Goal: Information Seeking & Learning: Learn about a topic

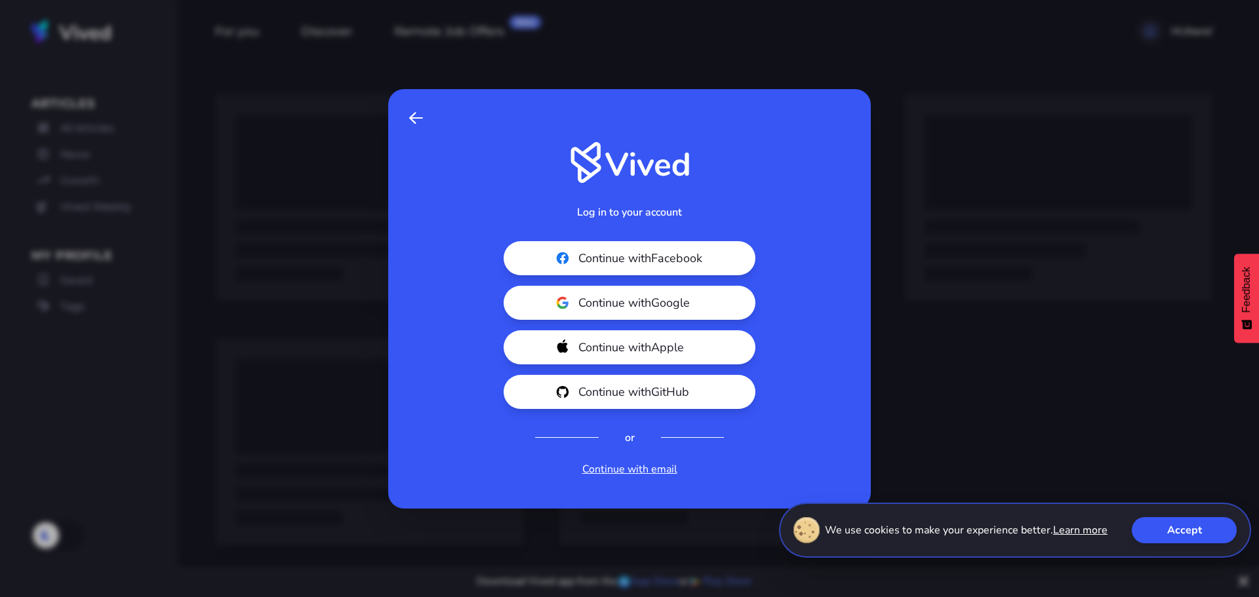
drag, startPoint x: 0, startPoint y: 0, endPoint x: 595, endPoint y: 311, distance: 671.1
click at [595, 311] on span "Continue with Google" at bounding box center [651, 303] width 147 height 18
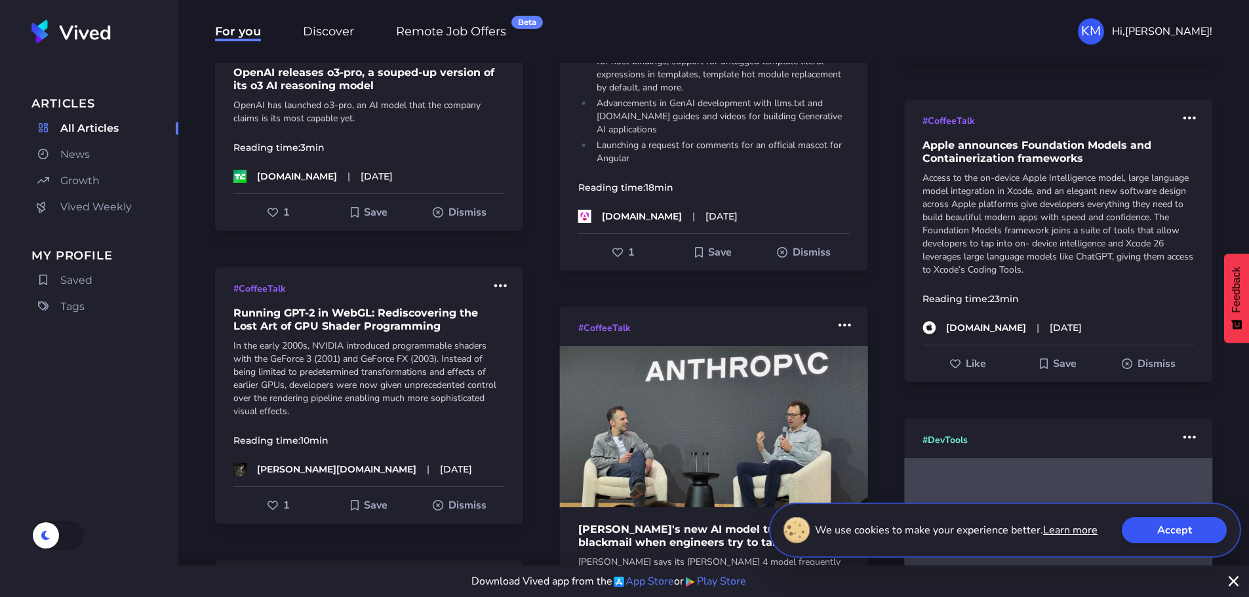
scroll to position [2033, 0]
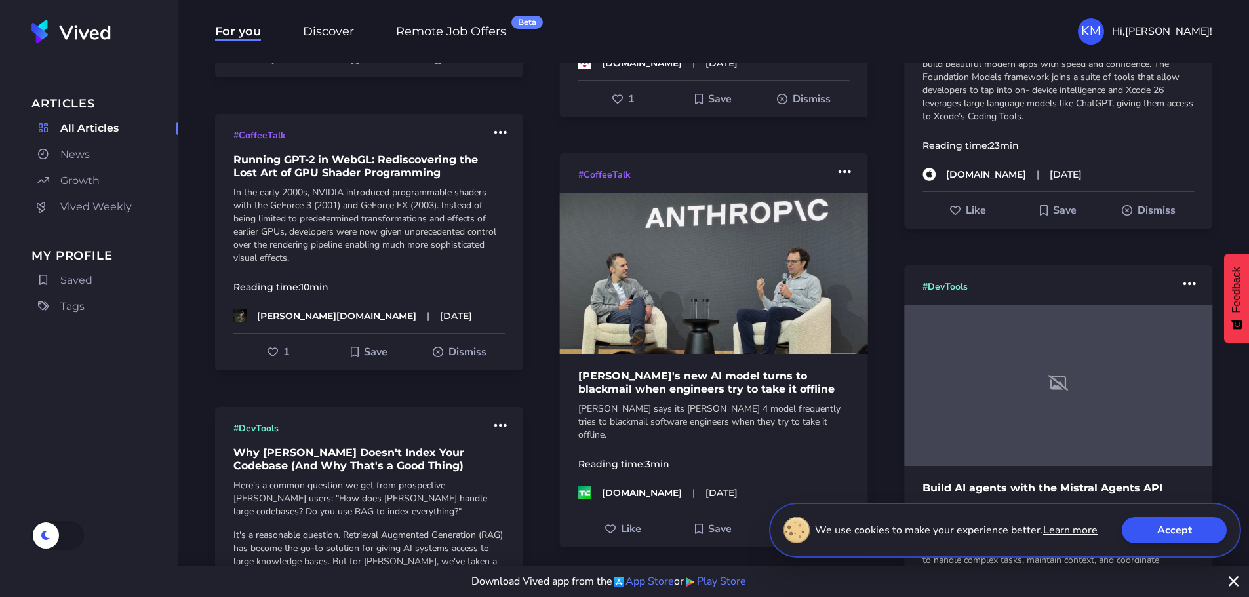
click at [315, 42] on span "Discover" at bounding box center [329, 31] width 62 height 29
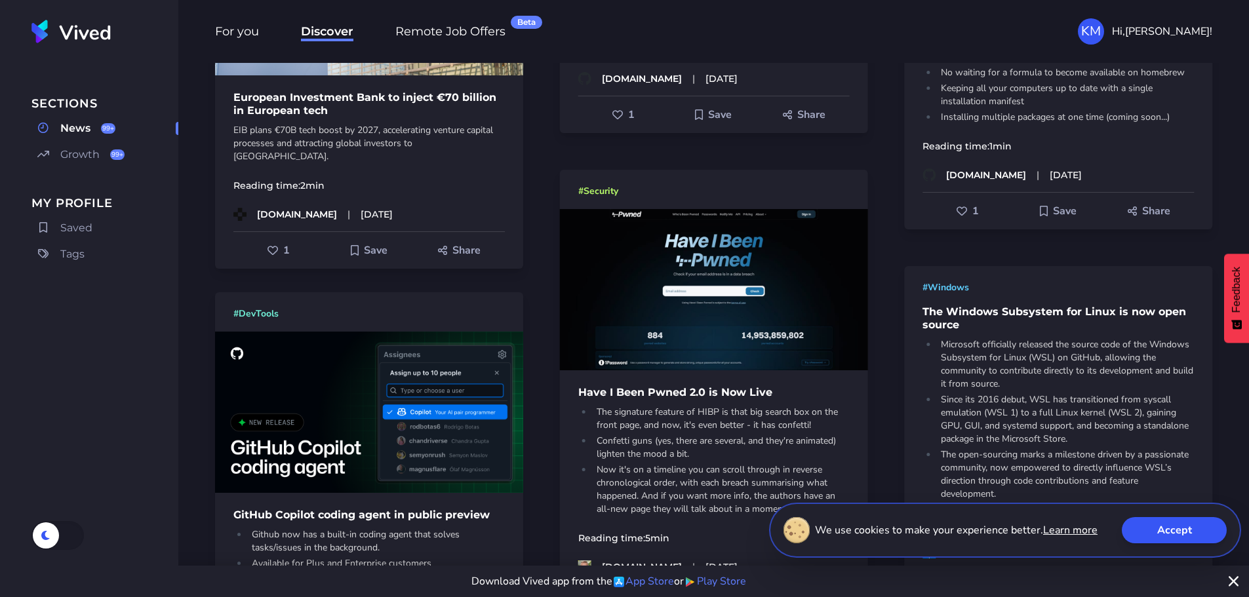
scroll to position [4197, 0]
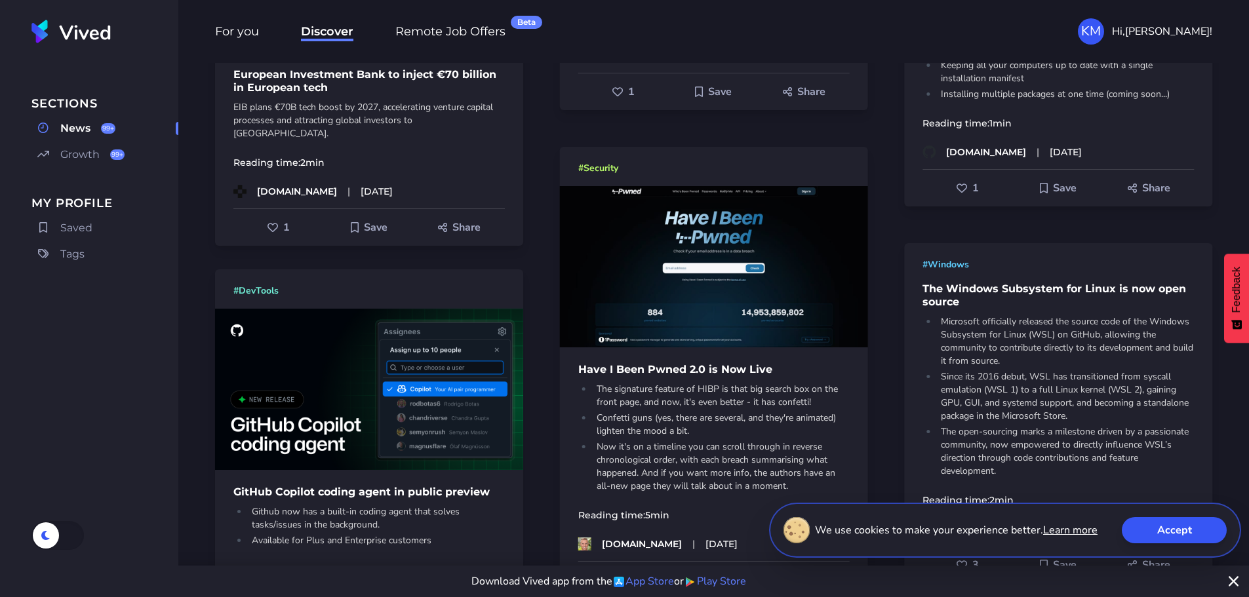
click at [413, 496] on h1 "GitHub Copilot coding agent in public preview" at bounding box center [369, 492] width 308 height 13
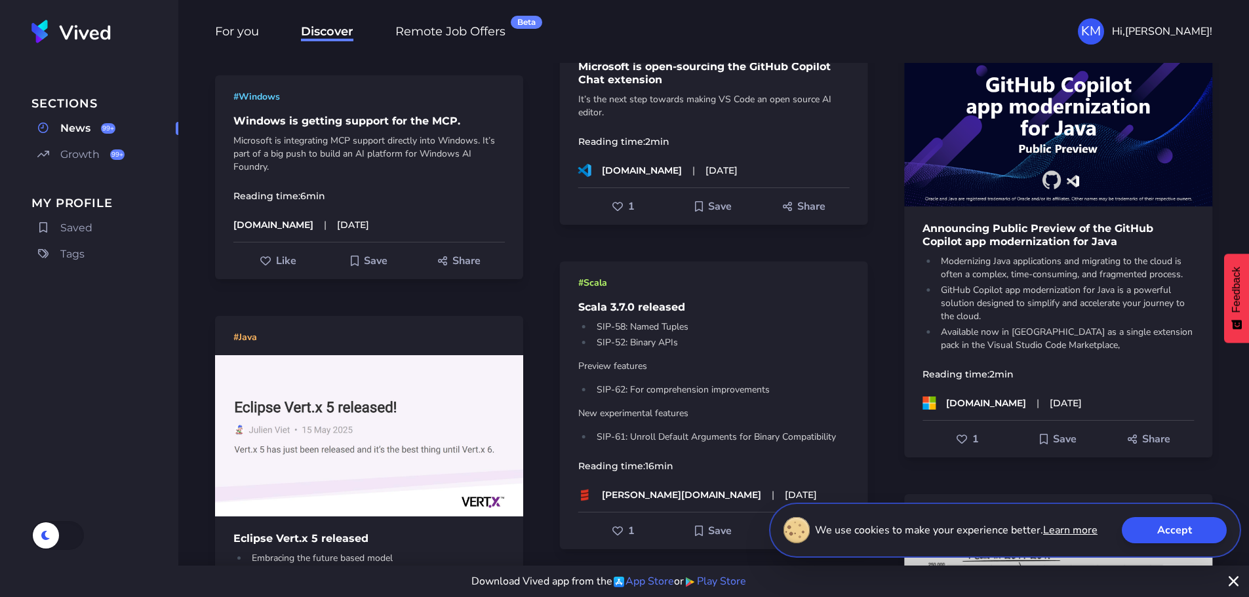
scroll to position [5050, 0]
